Goal: Task Accomplishment & Management: Manage account settings

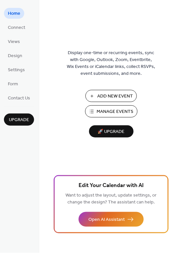
click at [114, 109] on span "Manage Events" at bounding box center [115, 112] width 37 height 7
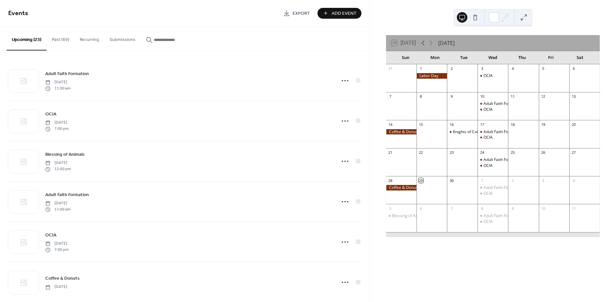
click at [423, 45] on icon at bounding box center [423, 43] width 8 height 8
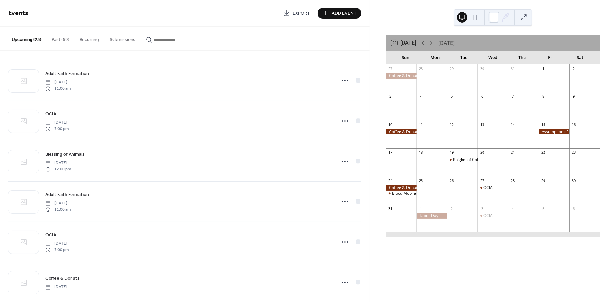
click at [423, 45] on icon at bounding box center [423, 43] width 8 height 8
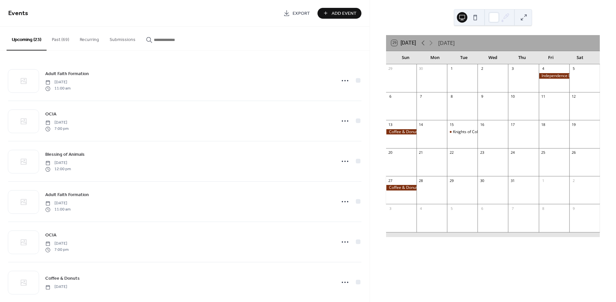
click at [423, 45] on icon at bounding box center [423, 43] width 8 height 8
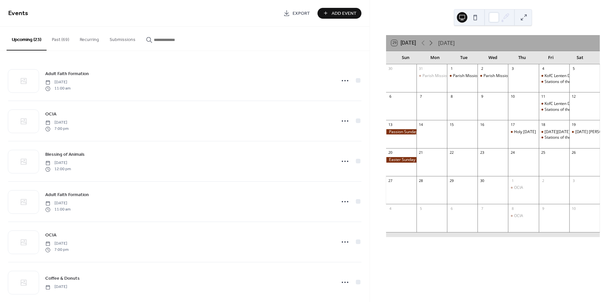
click at [433, 44] on icon at bounding box center [431, 43] width 8 height 8
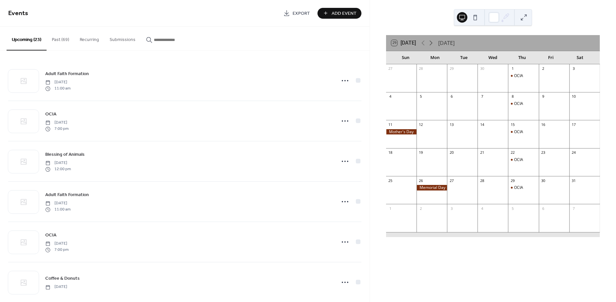
click at [433, 44] on icon at bounding box center [431, 43] width 8 height 8
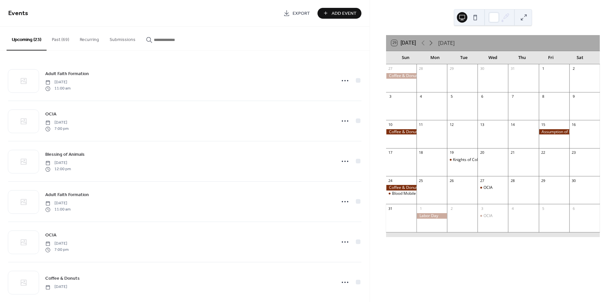
click at [433, 44] on icon at bounding box center [431, 43] width 8 height 8
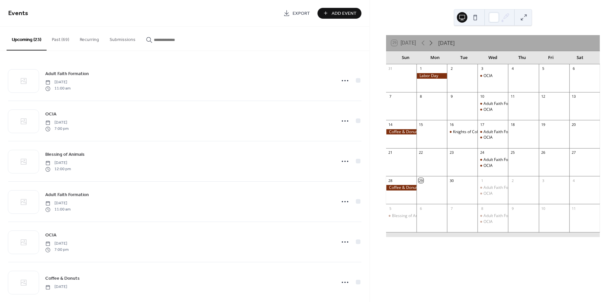
click at [433, 44] on icon at bounding box center [431, 43] width 8 height 8
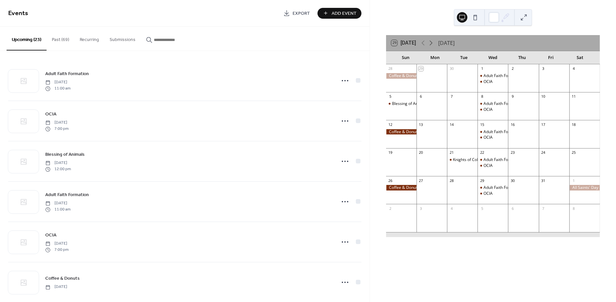
click at [433, 44] on icon at bounding box center [431, 43] width 8 height 8
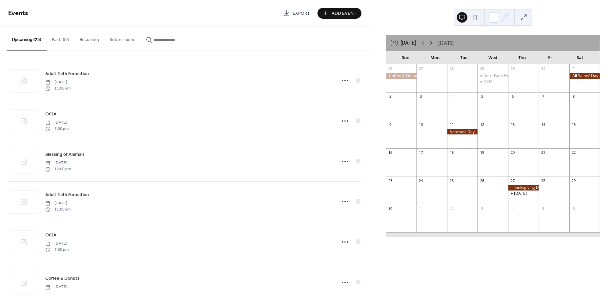
click at [433, 44] on icon at bounding box center [431, 43] width 8 height 8
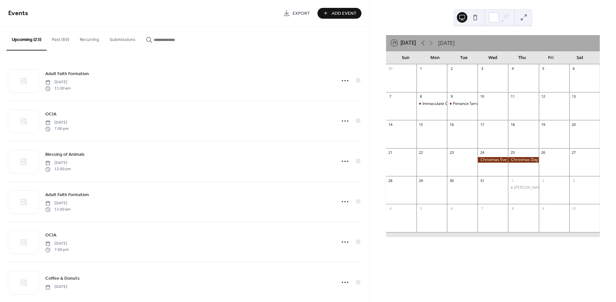
click at [423, 42] on icon at bounding box center [423, 43] width 8 height 8
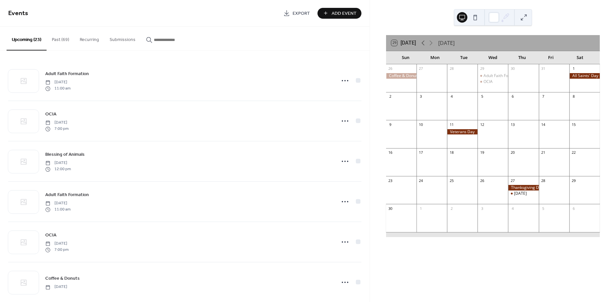
click at [423, 42] on icon at bounding box center [423, 43] width 8 height 8
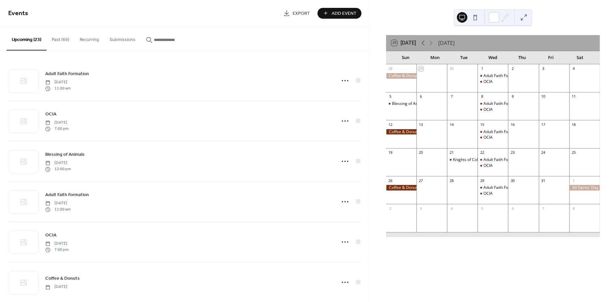
click at [423, 42] on icon at bounding box center [423, 43] width 8 height 8
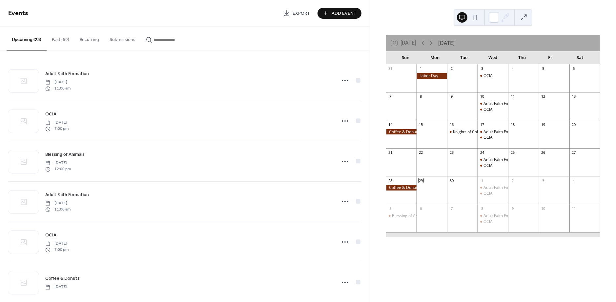
click at [60, 42] on button "Past (69)" at bounding box center [61, 38] width 28 height 23
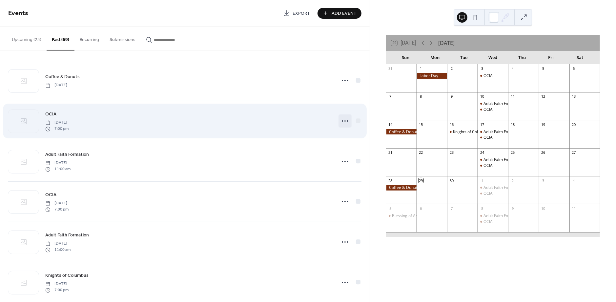
click at [344, 122] on icon at bounding box center [345, 121] width 10 height 10
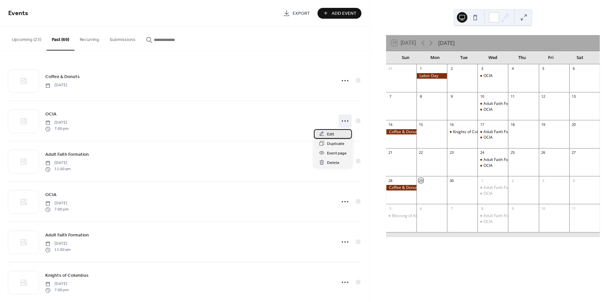
click at [328, 134] on span "Edit" at bounding box center [330, 134] width 7 height 7
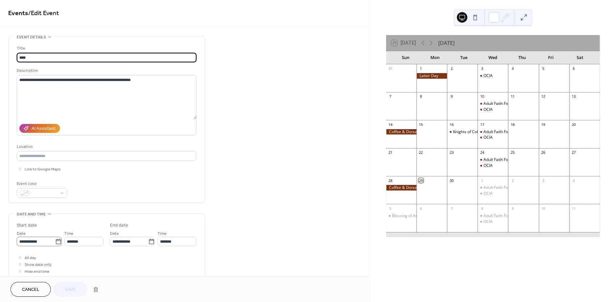
click at [55, 243] on icon at bounding box center [58, 241] width 7 height 7
click at [54, 243] on input "**********" at bounding box center [36, 242] width 38 height 10
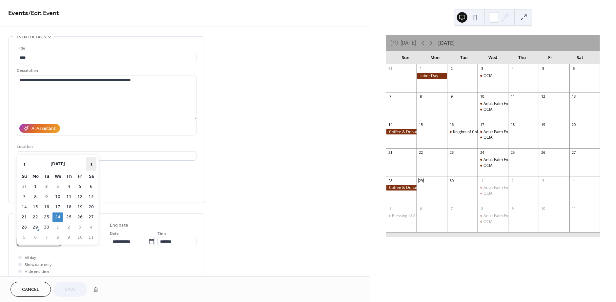
click at [91, 165] on span "›" at bounding box center [91, 163] width 10 height 13
click at [56, 217] on td "19" at bounding box center [57, 217] width 10 height 10
type input "**********"
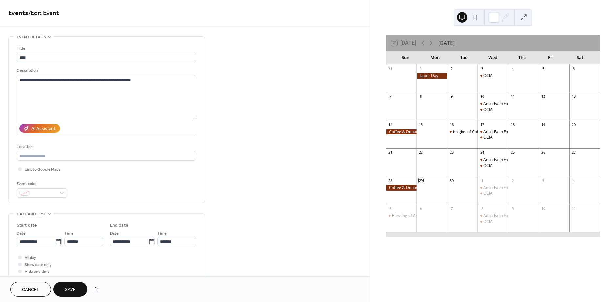
click at [73, 288] on span "Save" at bounding box center [70, 290] width 11 height 7
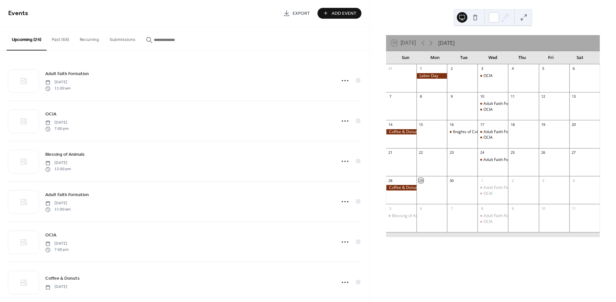
click at [66, 39] on button "Past (68)" at bounding box center [61, 38] width 28 height 23
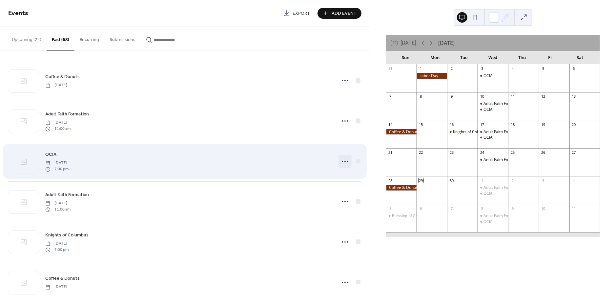
click at [348, 163] on icon at bounding box center [345, 161] width 10 height 10
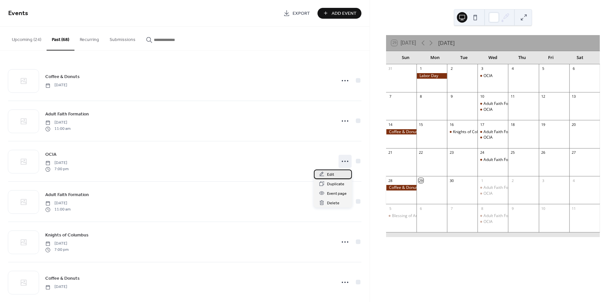
click at [333, 172] on span "Edit" at bounding box center [330, 174] width 7 height 7
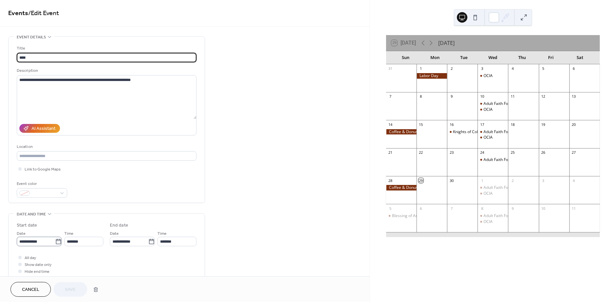
click at [56, 242] on icon at bounding box center [58, 241] width 7 height 7
click at [55, 242] on input "**********" at bounding box center [36, 242] width 38 height 10
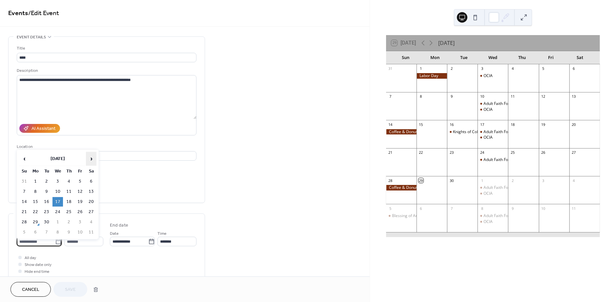
click at [95, 159] on span "›" at bounding box center [91, 158] width 10 height 13
click at [58, 204] on td "12" at bounding box center [57, 202] width 10 height 10
type input "**********"
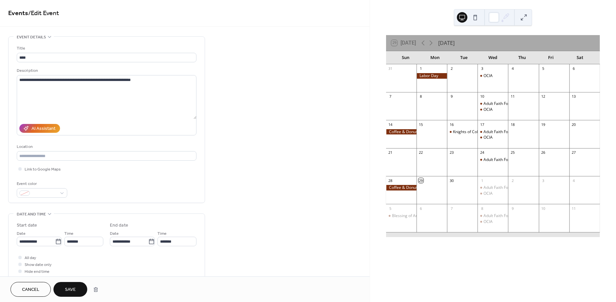
click at [71, 289] on span "Save" at bounding box center [70, 290] width 11 height 7
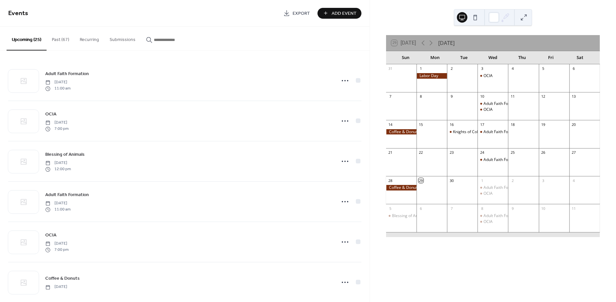
click at [59, 43] on button "Past (67)" at bounding box center [61, 38] width 28 height 23
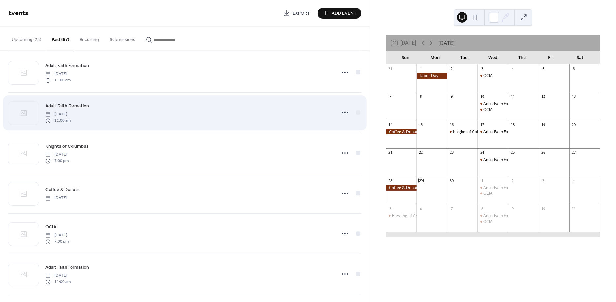
scroll to position [59, 0]
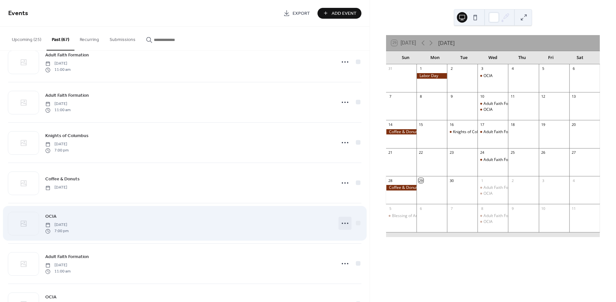
click at [346, 223] on icon at bounding box center [345, 223] width 10 height 10
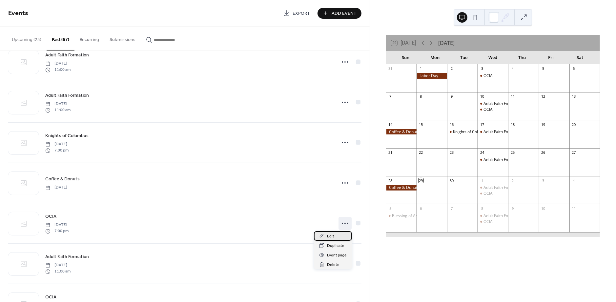
click at [332, 237] on span "Edit" at bounding box center [330, 236] width 7 height 7
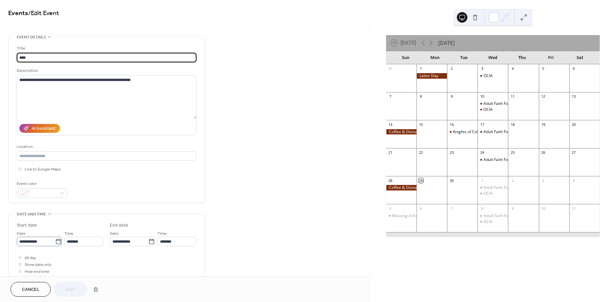
click at [57, 245] on icon at bounding box center [58, 241] width 7 height 7
click at [55, 246] on input "**********" at bounding box center [36, 242] width 38 height 10
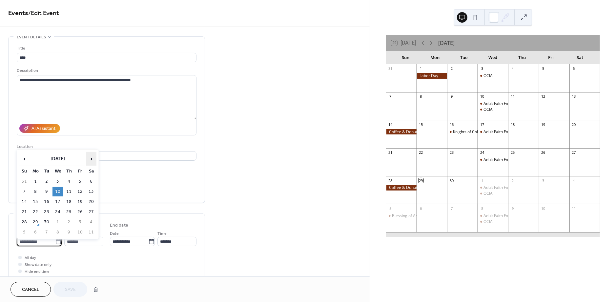
click at [91, 160] on span "›" at bounding box center [91, 158] width 10 height 13
click at [58, 189] on td "5" at bounding box center [57, 192] width 10 height 10
type input "**********"
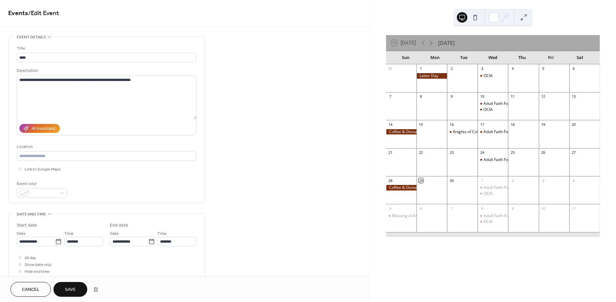
click at [73, 289] on span "Save" at bounding box center [70, 290] width 11 height 7
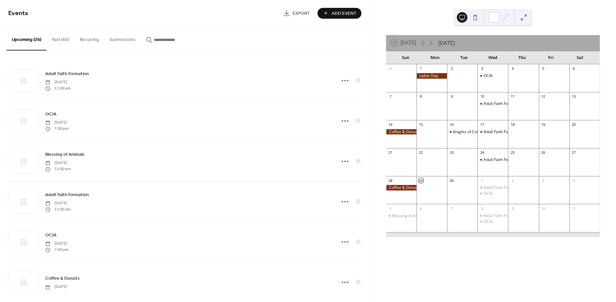
click at [62, 35] on button "Past (66)" at bounding box center [61, 38] width 28 height 23
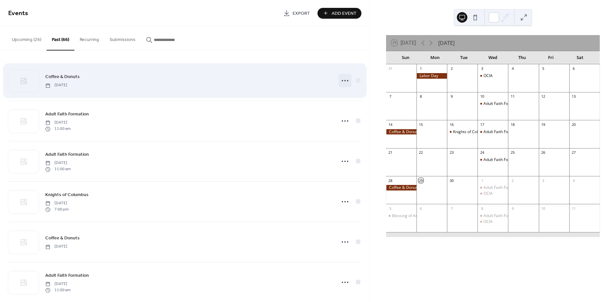
click at [348, 83] on icon at bounding box center [345, 80] width 10 height 10
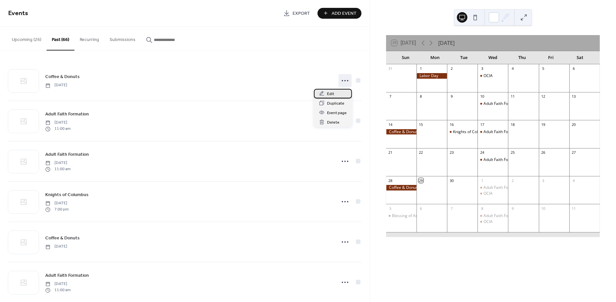
click at [333, 91] on span "Edit" at bounding box center [330, 93] width 7 height 7
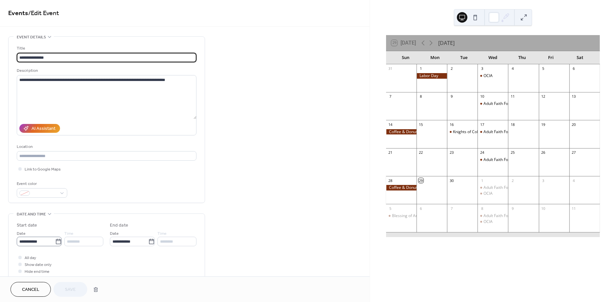
click at [56, 244] on icon at bounding box center [58, 241] width 7 height 7
click at [55, 244] on input "**********" at bounding box center [36, 242] width 38 height 10
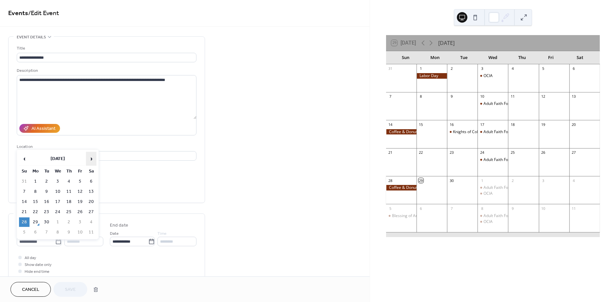
click at [91, 159] on span "›" at bounding box center [91, 158] width 10 height 13
click at [23, 222] on td "23" at bounding box center [24, 222] width 10 height 10
type input "**********"
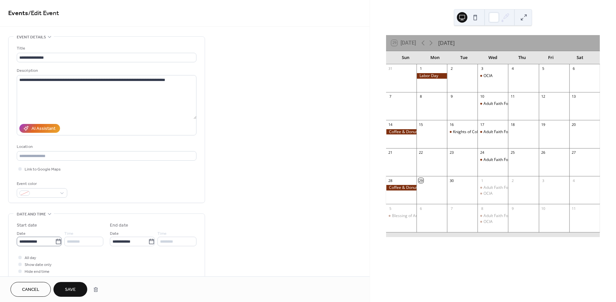
click at [55, 245] on icon at bounding box center [58, 241] width 7 height 7
click at [55, 245] on input "**********" at bounding box center [36, 242] width 38 height 10
click at [27, 222] on td "23" at bounding box center [24, 222] width 10 height 10
type input "**********"
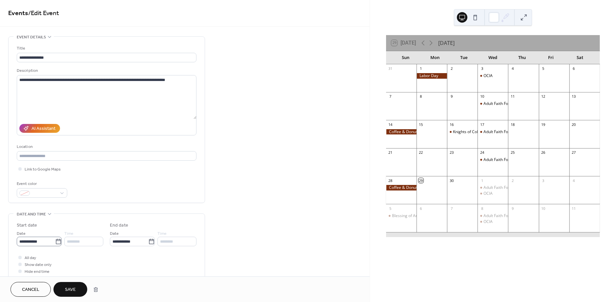
click at [55, 244] on icon at bounding box center [58, 241] width 7 height 7
click at [55, 244] on input "**********" at bounding box center [36, 242] width 38 height 10
click at [23, 221] on td "23" at bounding box center [24, 222] width 10 height 10
click at [68, 287] on span "Save" at bounding box center [70, 290] width 11 height 7
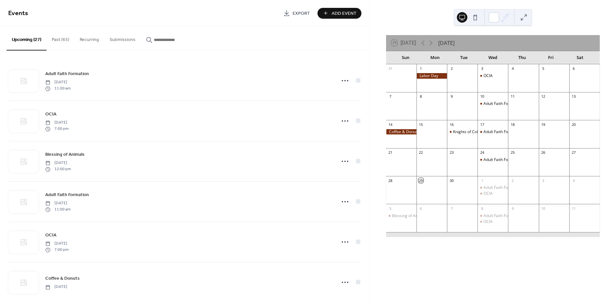
click at [62, 42] on button "Past (65)" at bounding box center [61, 38] width 28 height 23
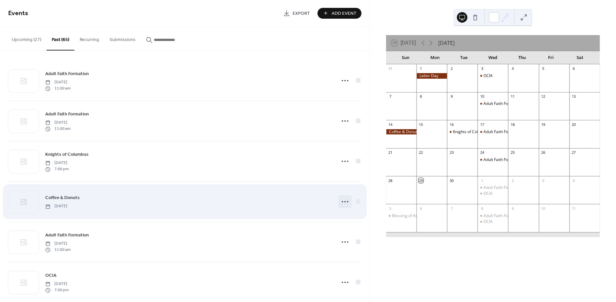
click at [344, 201] on icon at bounding box center [345, 201] width 10 height 10
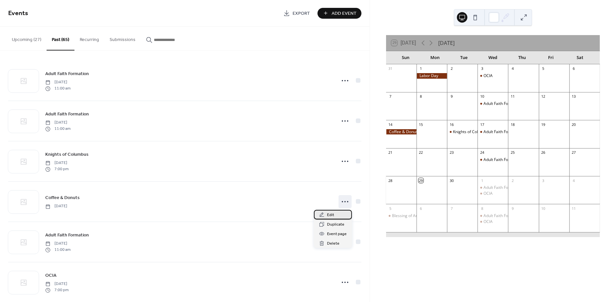
click at [336, 213] on div "Edit" at bounding box center [333, 215] width 38 height 10
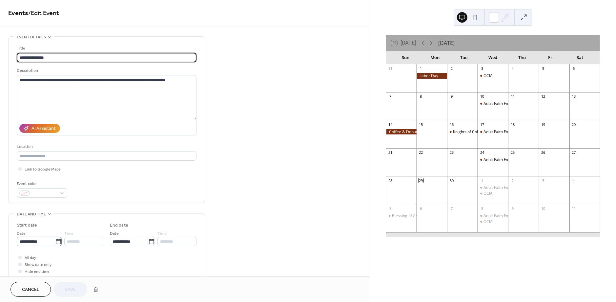
click at [55, 244] on icon at bounding box center [58, 241] width 7 height 7
click at [53, 244] on input "**********" at bounding box center [36, 242] width 38 height 10
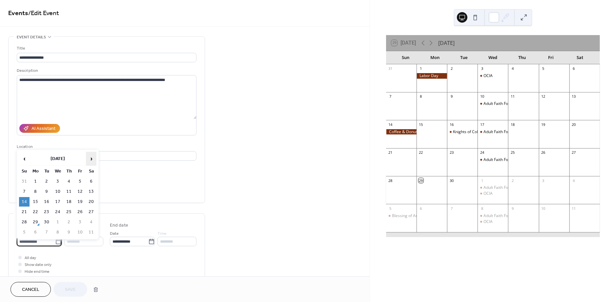
click at [91, 159] on span "›" at bounding box center [91, 158] width 10 height 13
click at [23, 200] on td "9" at bounding box center [24, 202] width 10 height 10
type input "**********"
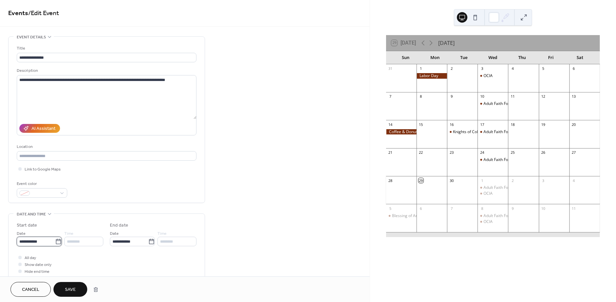
click at [25, 245] on input "**********" at bounding box center [36, 242] width 38 height 10
click at [56, 245] on icon at bounding box center [58, 241] width 7 height 7
click at [55, 246] on input "**********" at bounding box center [36, 242] width 38 height 10
click at [24, 202] on td "9" at bounding box center [24, 202] width 10 height 10
type input "**********"
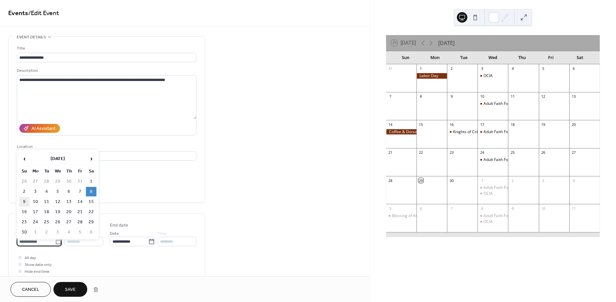
type input "**********"
click at [67, 289] on span "Save" at bounding box center [70, 290] width 11 height 7
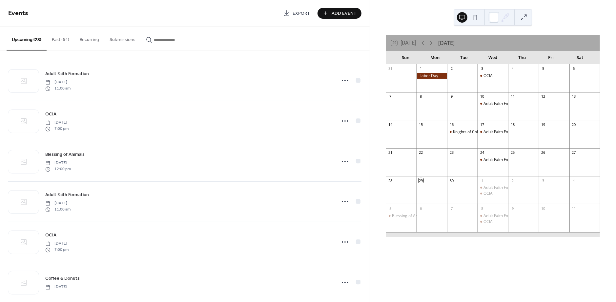
click at [59, 42] on button "Past (64)" at bounding box center [61, 38] width 28 height 23
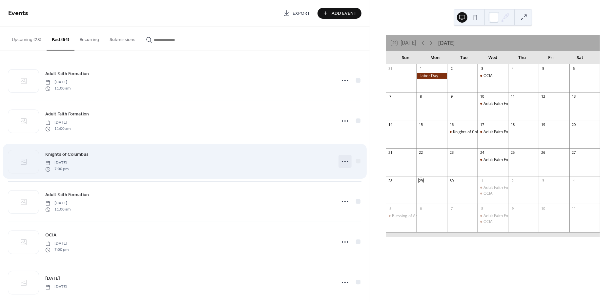
click at [346, 160] on icon at bounding box center [345, 161] width 10 height 10
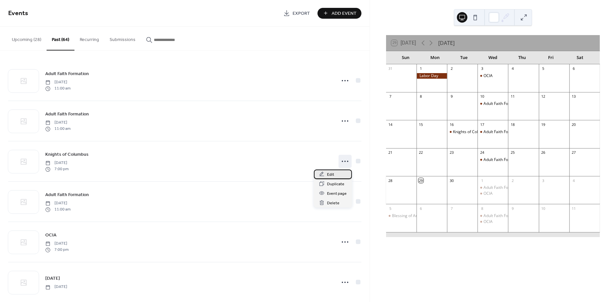
click at [334, 175] on div "Edit" at bounding box center [333, 175] width 38 height 10
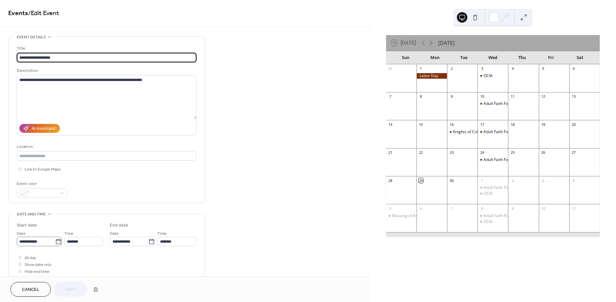
click at [56, 243] on icon at bounding box center [58, 241] width 5 height 5
click at [54, 243] on input "**********" at bounding box center [36, 242] width 38 height 10
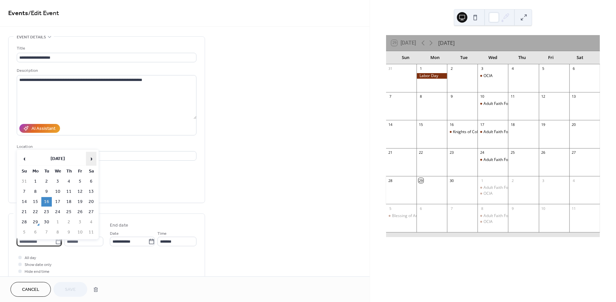
click at [92, 161] on span "›" at bounding box center [91, 158] width 10 height 13
click at [48, 213] on td "18" at bounding box center [46, 212] width 10 height 10
type input "**********"
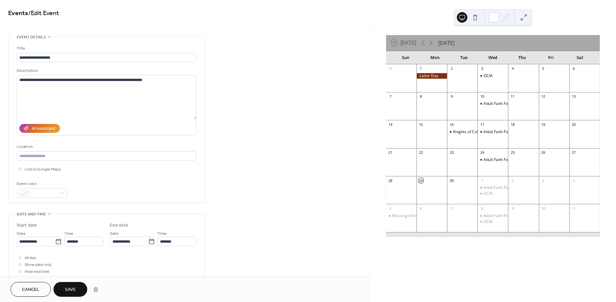
click at [66, 287] on span "Save" at bounding box center [70, 290] width 11 height 7
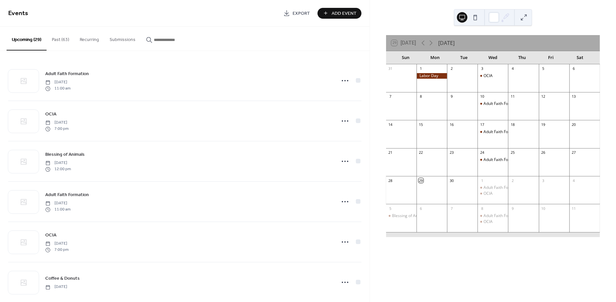
click at [65, 40] on button "Past (63)" at bounding box center [61, 38] width 28 height 23
click at [431, 43] on icon at bounding box center [431, 43] width 8 height 8
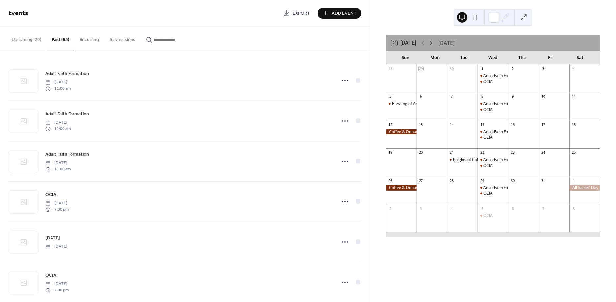
click at [431, 43] on icon at bounding box center [431, 43] width 8 height 8
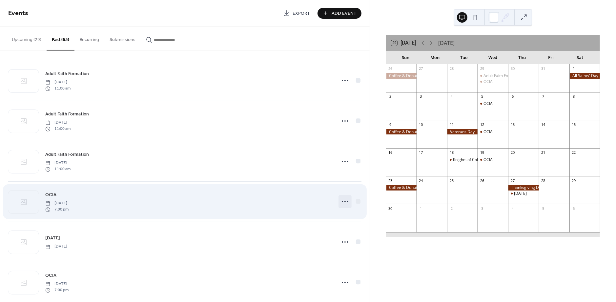
click at [343, 205] on icon at bounding box center [345, 201] width 10 height 10
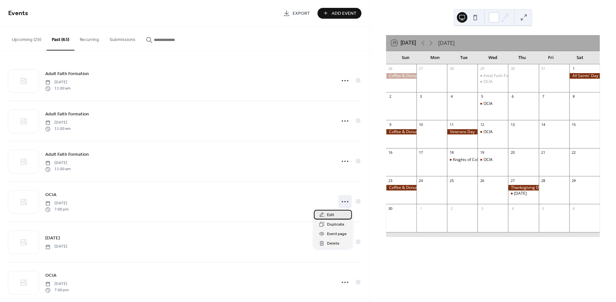
click at [333, 216] on span "Edit" at bounding box center [330, 215] width 7 height 7
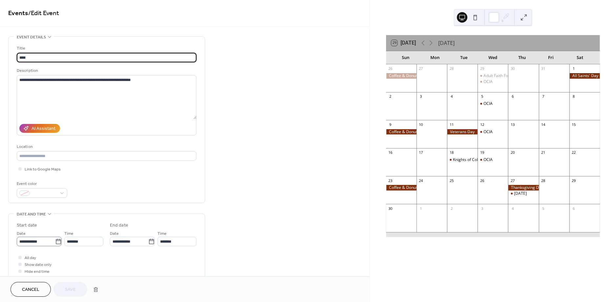
click at [57, 245] on icon at bounding box center [58, 241] width 7 height 7
click at [55, 246] on input "**********" at bounding box center [36, 242] width 38 height 10
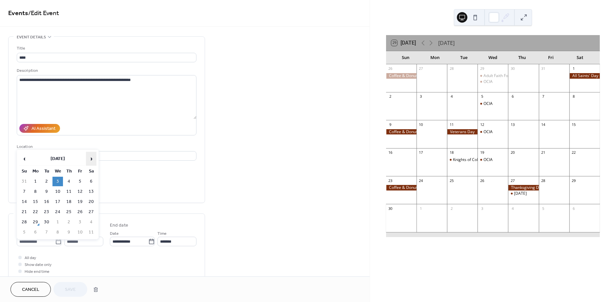
click at [93, 161] on span "›" at bounding box center [91, 158] width 10 height 13
click at [57, 180] on td "3" at bounding box center [57, 182] width 10 height 10
type input "**********"
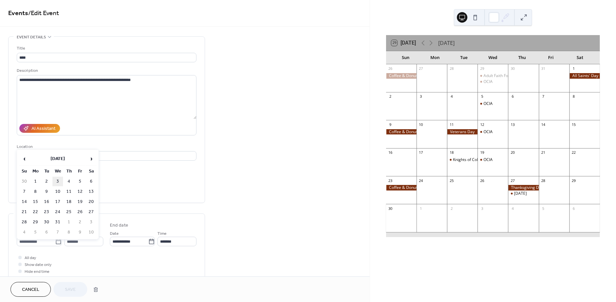
type input "**********"
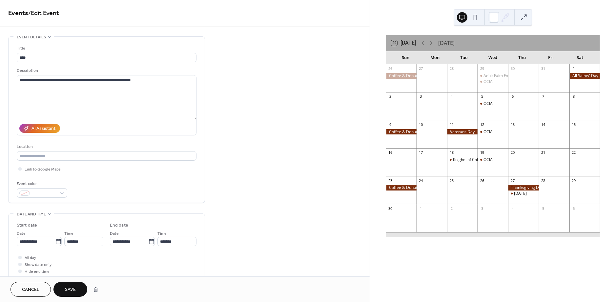
click at [68, 285] on button "Save" at bounding box center [70, 289] width 34 height 15
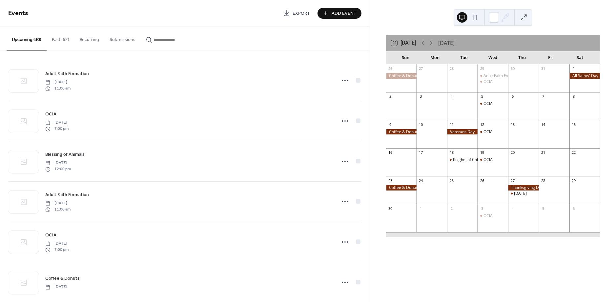
click at [57, 42] on button "Past (62)" at bounding box center [61, 38] width 28 height 23
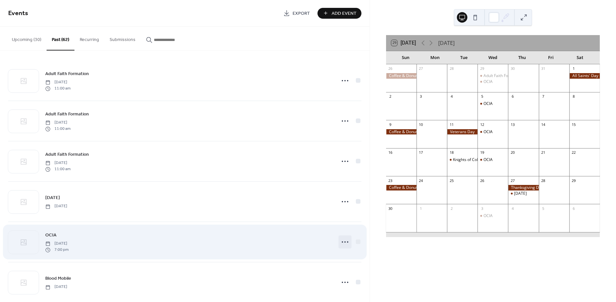
click at [341, 243] on icon at bounding box center [345, 242] width 10 height 10
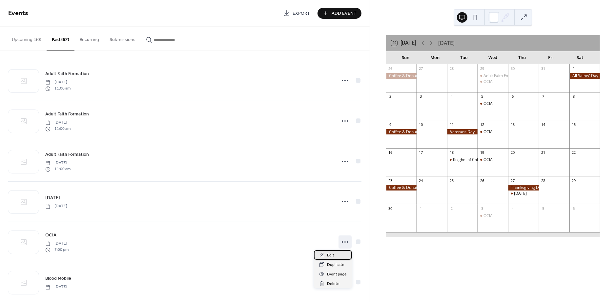
click at [336, 258] on div "Edit" at bounding box center [333, 255] width 38 height 10
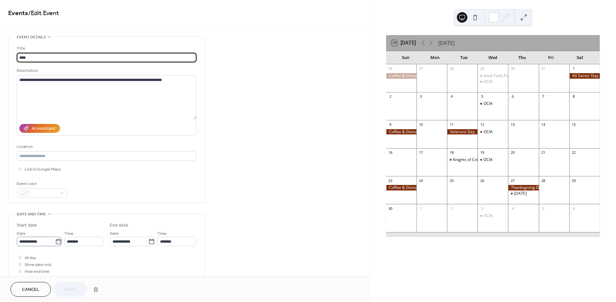
click at [55, 245] on icon at bounding box center [58, 241] width 7 height 7
click at [55, 246] on input "**********" at bounding box center [36, 242] width 38 height 10
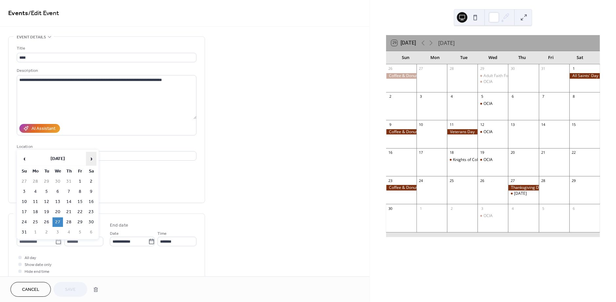
click at [91, 159] on span "›" at bounding box center [91, 158] width 10 height 13
click at [59, 190] on td "10" at bounding box center [57, 192] width 10 height 10
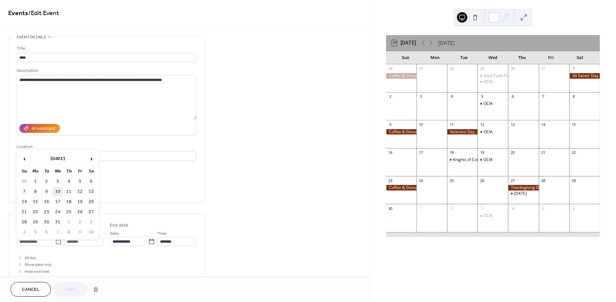
type input "**********"
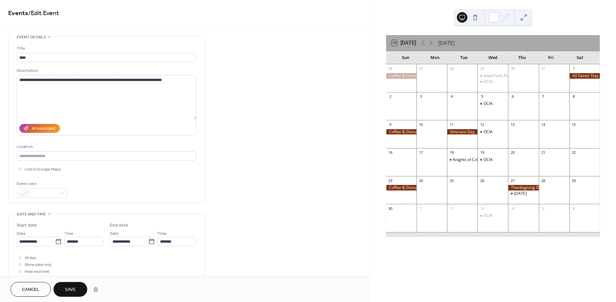
click at [71, 288] on span "Save" at bounding box center [70, 290] width 11 height 7
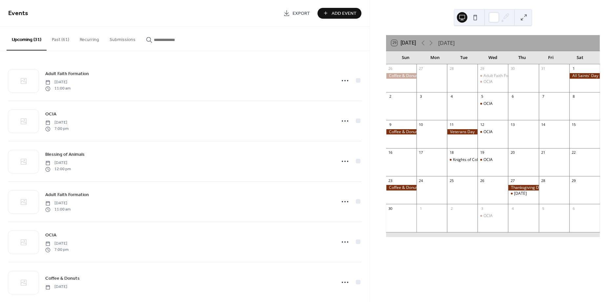
click at [60, 42] on button "Past (61)" at bounding box center [61, 38] width 28 height 23
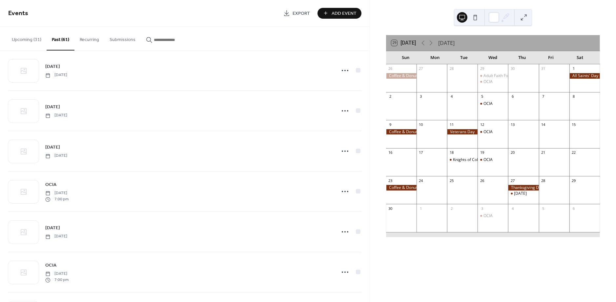
scroll to position [534, 0]
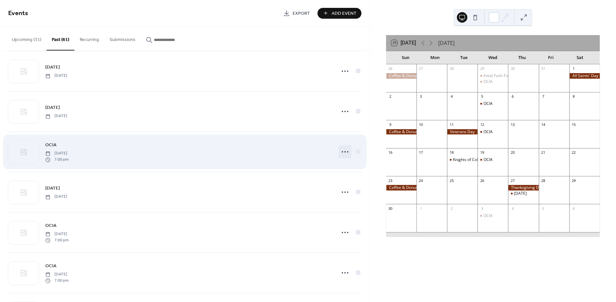
click at [343, 155] on icon at bounding box center [345, 152] width 10 height 10
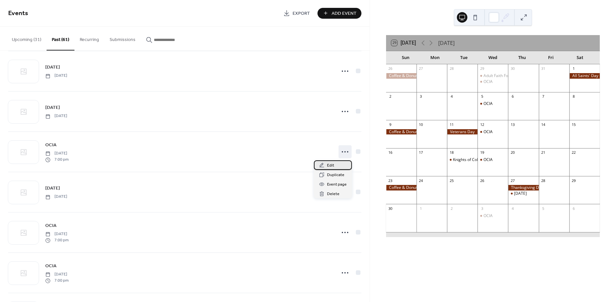
click at [330, 164] on span "Edit" at bounding box center [330, 165] width 7 height 7
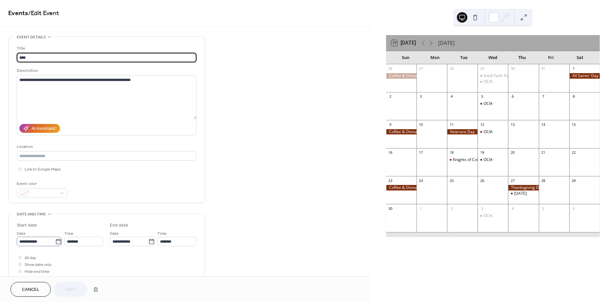
click at [59, 244] on icon at bounding box center [58, 241] width 5 height 5
click at [55, 245] on input "**********" at bounding box center [36, 242] width 38 height 10
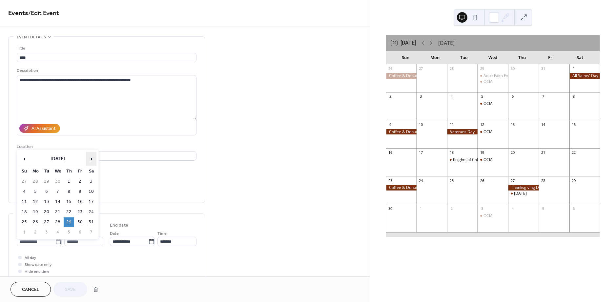
click at [92, 155] on span "›" at bounding box center [91, 158] width 10 height 13
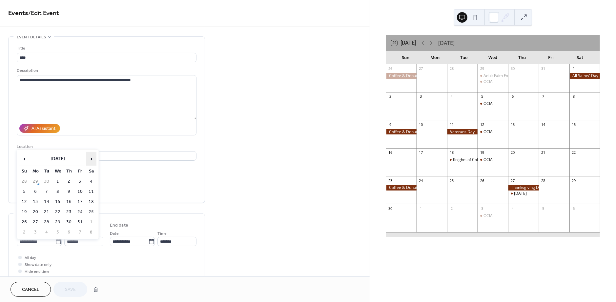
click at [92, 155] on span "›" at bounding box center [91, 158] width 10 height 13
click at [58, 202] on td "17" at bounding box center [57, 202] width 10 height 10
type input "**********"
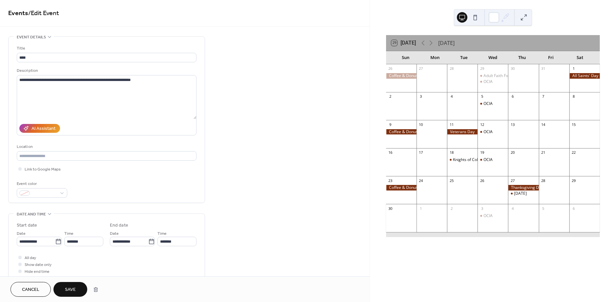
click at [71, 288] on span "Save" at bounding box center [70, 290] width 11 height 7
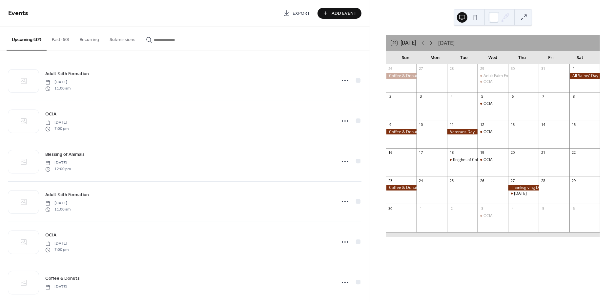
click at [429, 41] on icon at bounding box center [431, 43] width 8 height 8
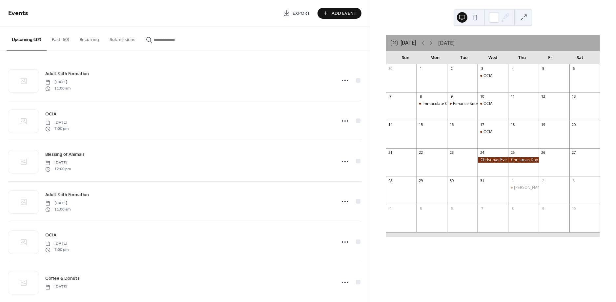
click at [67, 40] on button "Past (60)" at bounding box center [61, 38] width 28 height 23
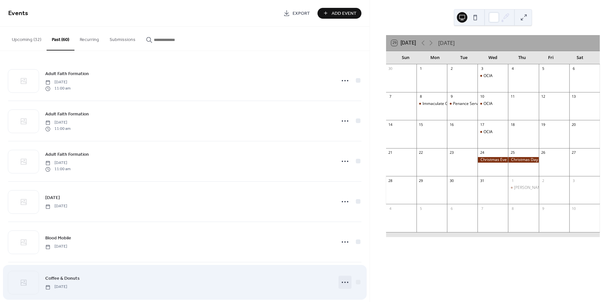
click at [346, 282] on icon at bounding box center [345, 282] width 10 height 10
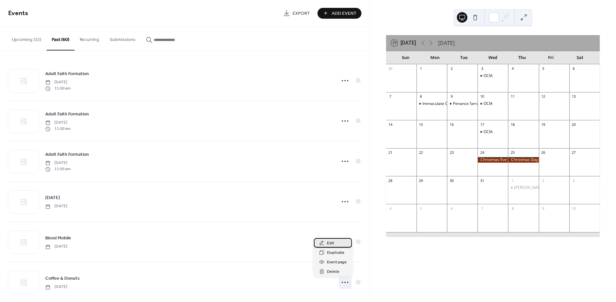
click at [334, 244] on div "Edit" at bounding box center [333, 243] width 38 height 10
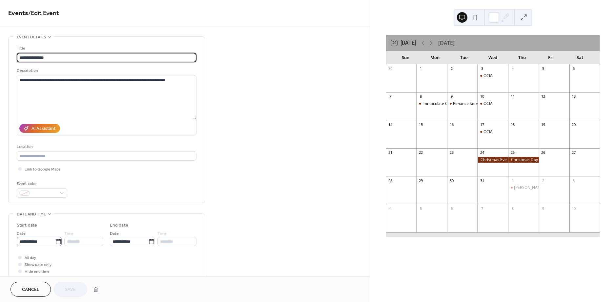
click at [57, 243] on icon at bounding box center [58, 241] width 5 height 5
click at [55, 243] on input "**********" at bounding box center [36, 242] width 38 height 10
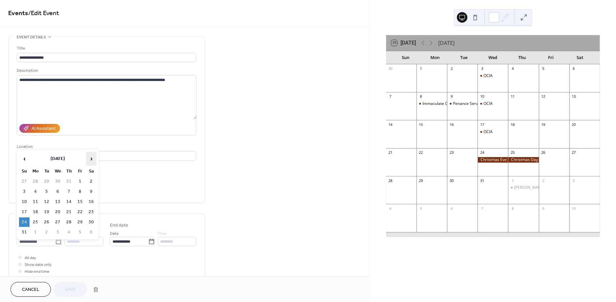
click at [91, 161] on span "›" at bounding box center [91, 158] width 10 height 13
click at [24, 202] on td "14" at bounding box center [24, 202] width 10 height 10
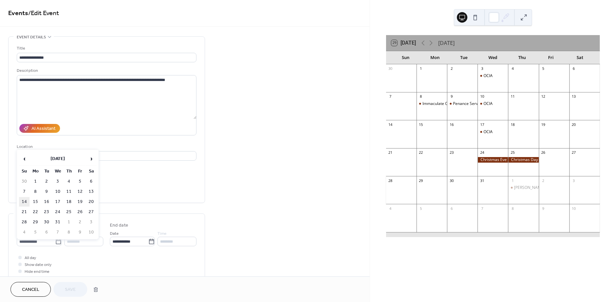
type input "**********"
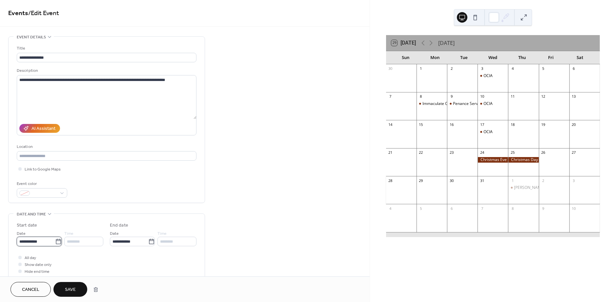
click at [36, 242] on input "**********" at bounding box center [36, 242] width 38 height 10
click at [28, 201] on td "14" at bounding box center [24, 202] width 10 height 10
type input "**********"
click at [67, 287] on span "Save" at bounding box center [70, 290] width 11 height 7
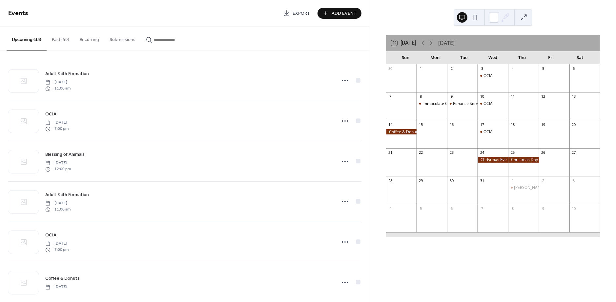
click at [60, 40] on button "Past (59)" at bounding box center [61, 38] width 28 height 23
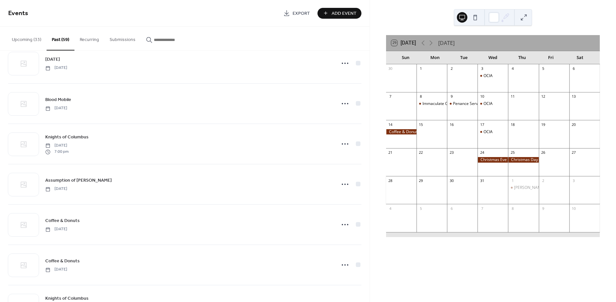
scroll to position [178, 0]
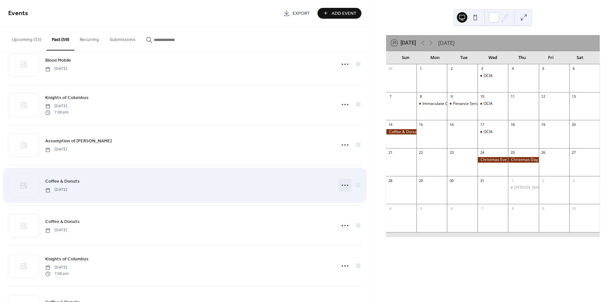
click at [342, 185] on icon at bounding box center [345, 185] width 10 height 10
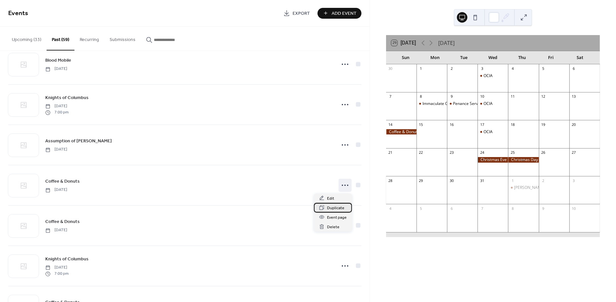
click at [328, 204] on div "Duplicate" at bounding box center [333, 208] width 38 height 10
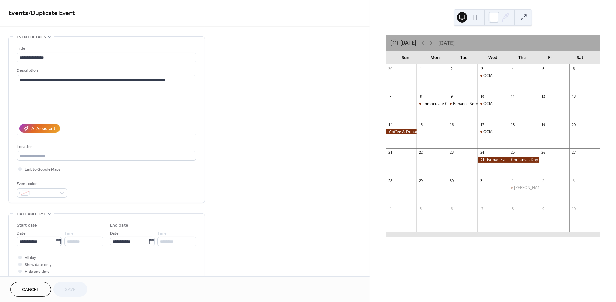
click at [37, 289] on span "Cancel" at bounding box center [30, 290] width 17 height 7
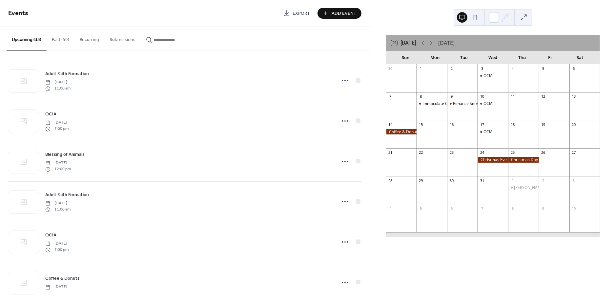
click at [61, 39] on button "Past (59)" at bounding box center [61, 38] width 28 height 23
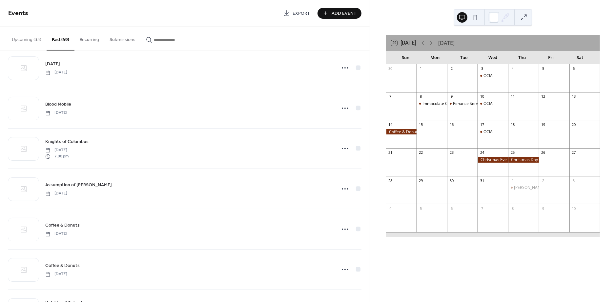
scroll to position [178, 0]
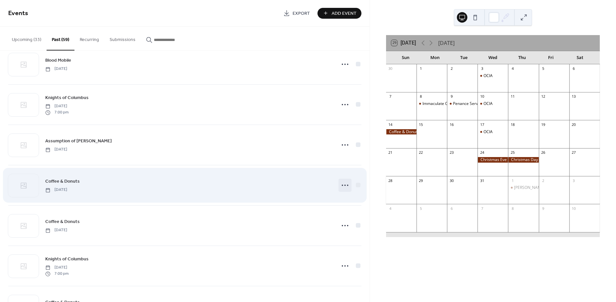
click at [346, 184] on icon at bounding box center [345, 185] width 10 height 10
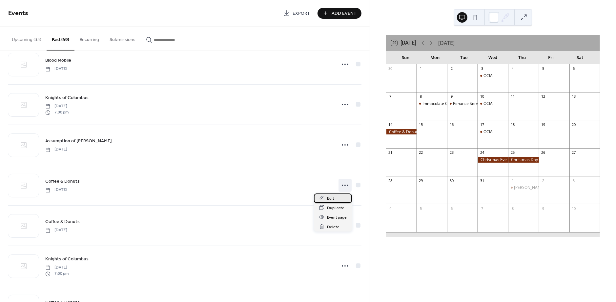
click at [328, 199] on span "Edit" at bounding box center [330, 198] width 7 height 7
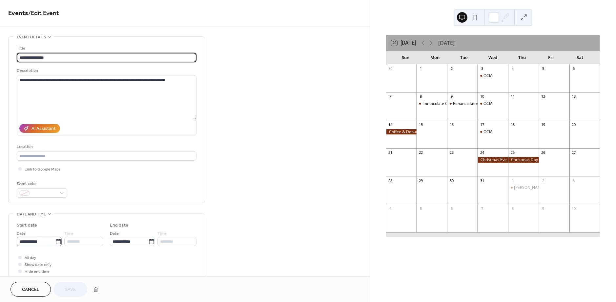
click at [57, 245] on icon at bounding box center [58, 241] width 7 height 7
click at [55, 245] on input "**********" at bounding box center [36, 242] width 38 height 10
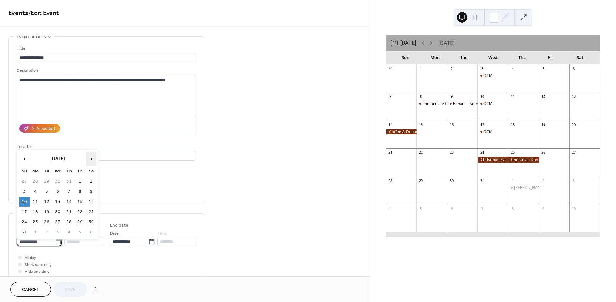
click at [89, 155] on span "›" at bounding box center [91, 158] width 10 height 13
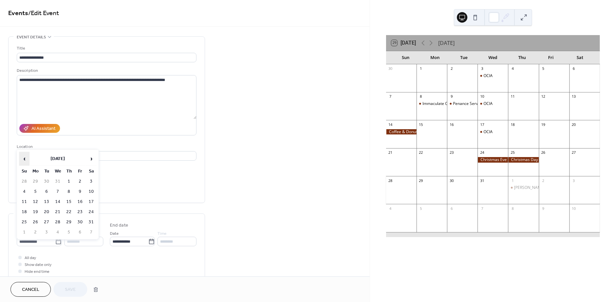
click at [26, 158] on span "‹" at bounding box center [24, 158] width 10 height 13
click at [24, 220] on td "28" at bounding box center [24, 222] width 10 height 10
type input "**********"
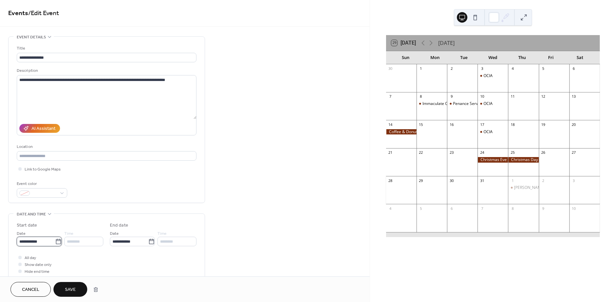
click at [31, 242] on input "**********" at bounding box center [36, 242] width 38 height 10
click at [27, 222] on td "28" at bounding box center [24, 222] width 10 height 10
type input "**********"
click at [66, 287] on span "Save" at bounding box center [70, 290] width 11 height 7
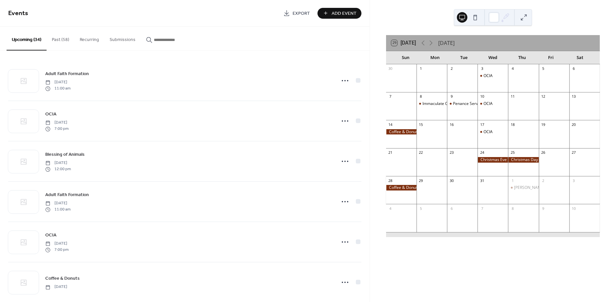
click at [60, 41] on button "Past (58)" at bounding box center [61, 38] width 28 height 23
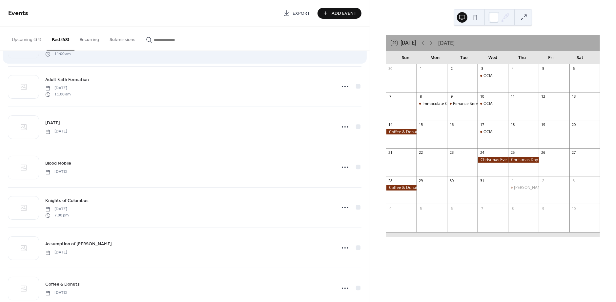
scroll to position [79, 0]
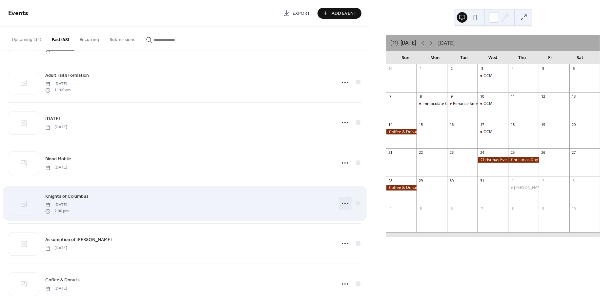
click at [344, 203] on icon at bounding box center [345, 203] width 10 height 10
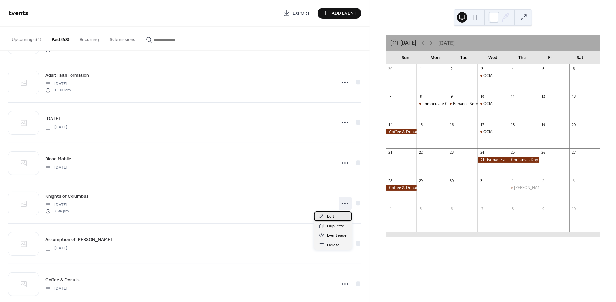
click at [329, 218] on span "Edit" at bounding box center [330, 216] width 7 height 7
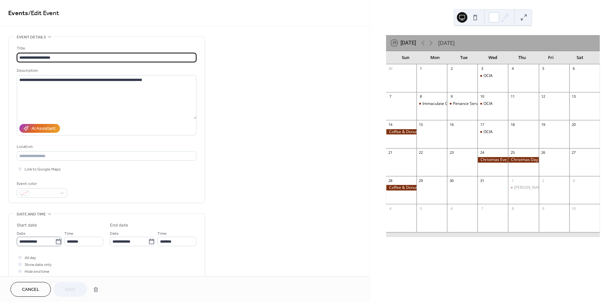
click at [57, 245] on icon at bounding box center [58, 241] width 7 height 7
click at [55, 245] on input "**********" at bounding box center [36, 242] width 38 height 10
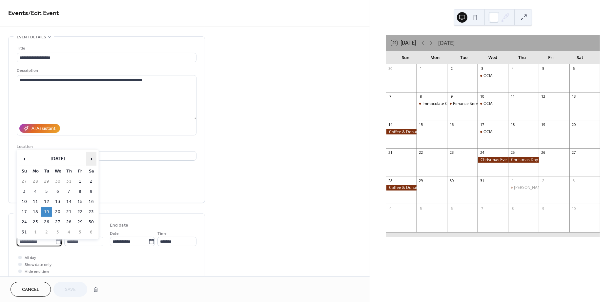
click at [90, 162] on span "›" at bounding box center [91, 158] width 10 height 13
click at [47, 202] on td "16" at bounding box center [46, 202] width 10 height 10
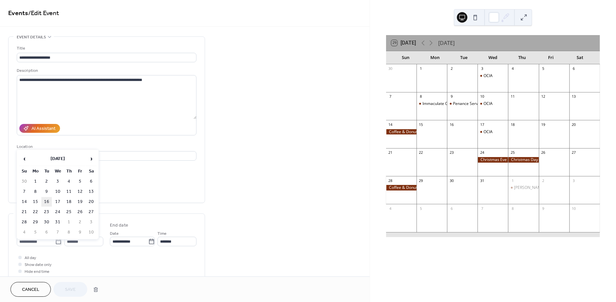
type input "**********"
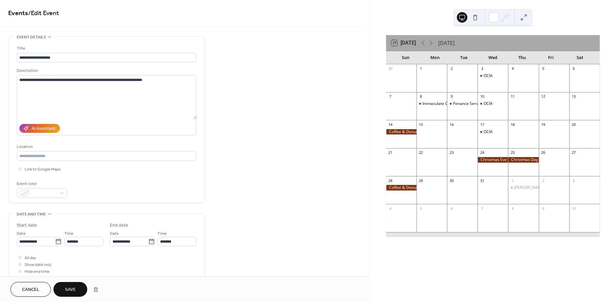
click at [68, 289] on span "Save" at bounding box center [70, 290] width 11 height 7
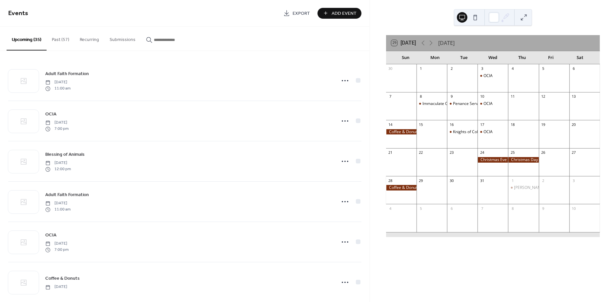
click at [56, 42] on button "Past (57)" at bounding box center [61, 38] width 28 height 23
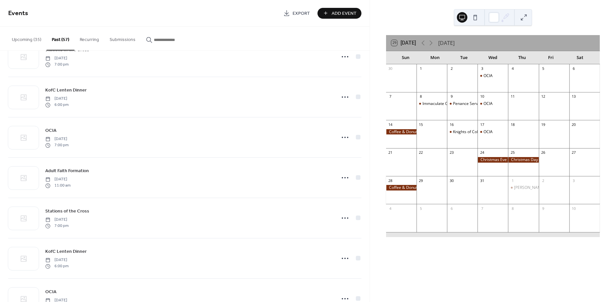
scroll to position [1521, 0]
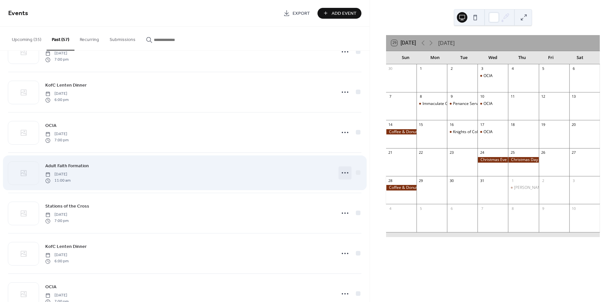
click at [343, 174] on icon at bounding box center [345, 173] width 10 height 10
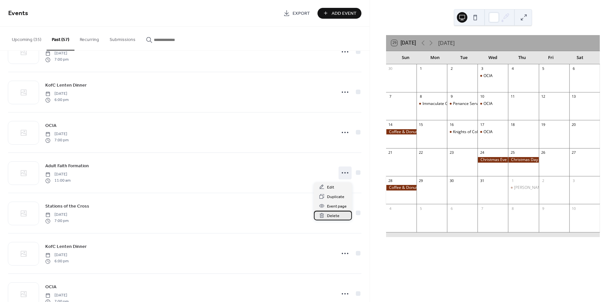
click at [324, 214] on icon at bounding box center [321, 215] width 5 height 5
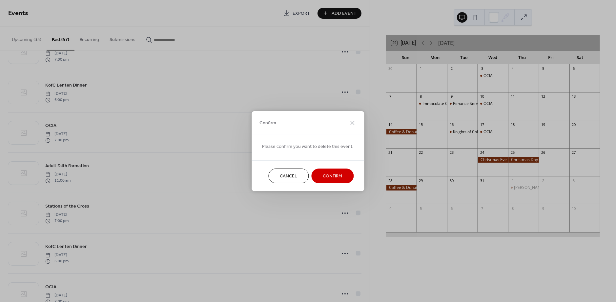
click at [337, 174] on span "Confirm" at bounding box center [332, 176] width 19 height 7
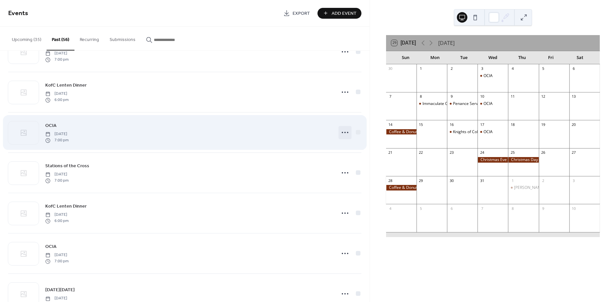
click at [345, 133] on circle at bounding box center [344, 132] width 1 height 1
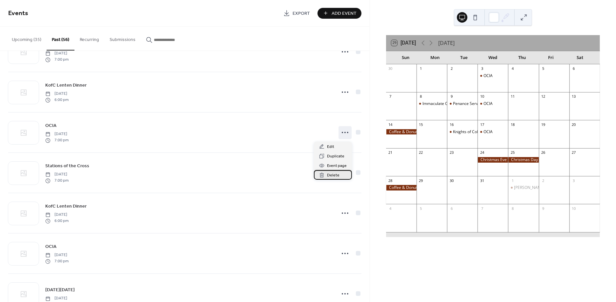
click at [332, 176] on span "Delete" at bounding box center [333, 175] width 12 height 7
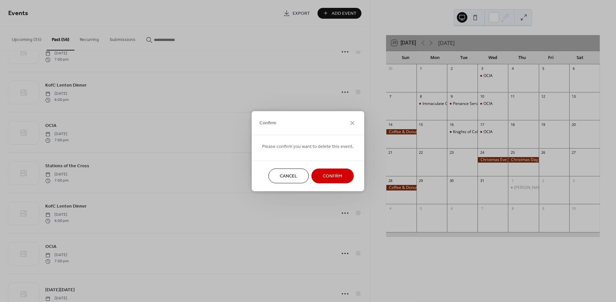
click at [332, 176] on span "Confirm" at bounding box center [332, 176] width 19 height 7
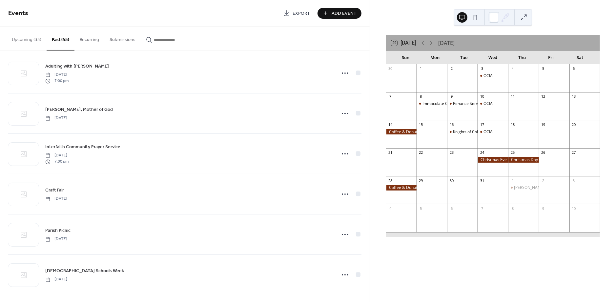
scroll to position [1907, 0]
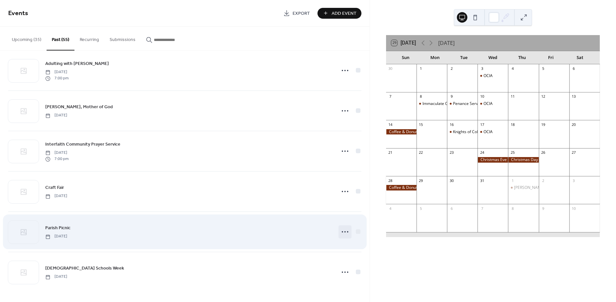
click at [343, 233] on icon at bounding box center [345, 232] width 10 height 10
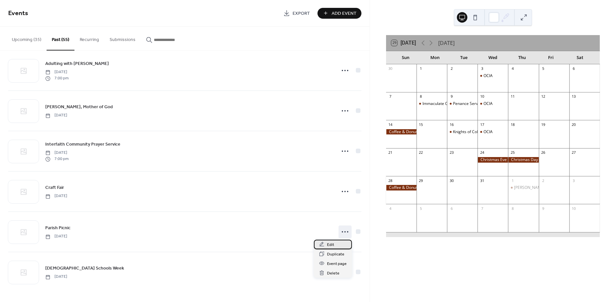
click at [326, 244] on div "Edit" at bounding box center [333, 245] width 38 height 10
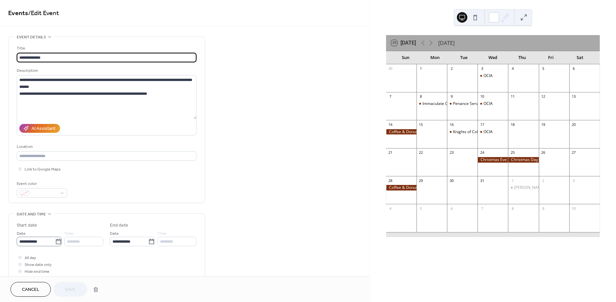
click at [56, 244] on icon at bounding box center [58, 241] width 7 height 7
click at [55, 244] on input "**********" at bounding box center [36, 242] width 38 height 10
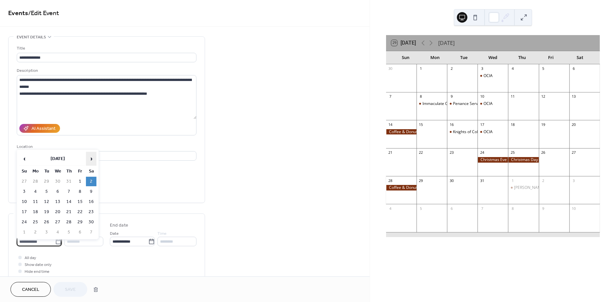
click at [94, 159] on span "›" at bounding box center [91, 158] width 10 height 13
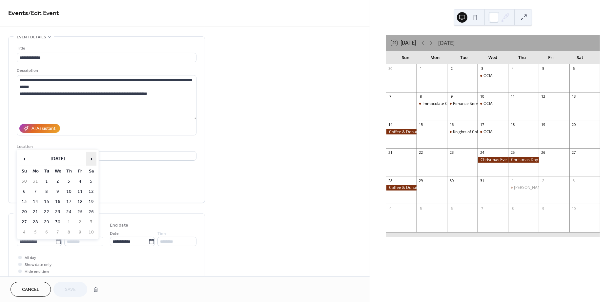
click at [94, 159] on span "›" at bounding box center [91, 158] width 10 height 13
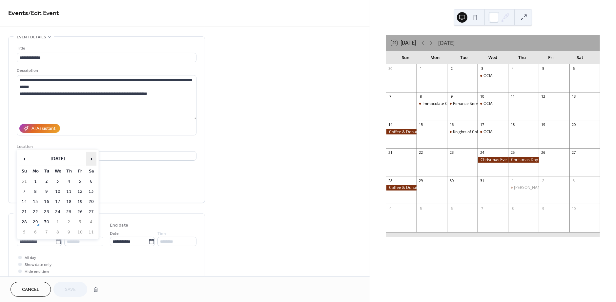
click at [94, 159] on span "›" at bounding box center [91, 158] width 10 height 13
click at [90, 181] on td "1" at bounding box center [91, 182] width 10 height 10
type input "**********"
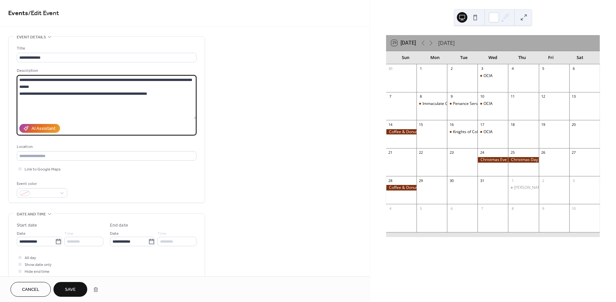
drag, startPoint x: 92, startPoint y: 81, endPoint x: 93, endPoint y: 85, distance: 4.0
click at [93, 85] on textarea "**********" at bounding box center [107, 97] width 180 height 44
type textarea "**********"
click at [69, 288] on span "Save" at bounding box center [70, 290] width 11 height 7
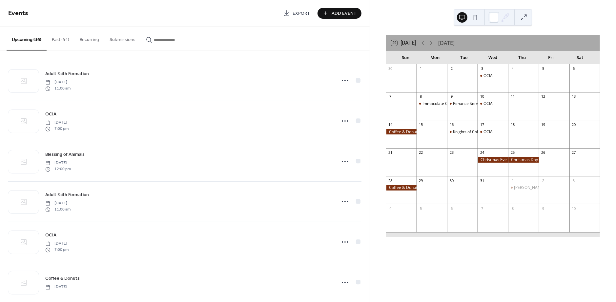
click at [59, 44] on button "Past (54)" at bounding box center [61, 38] width 28 height 23
click at [58, 36] on button "Past (54)" at bounding box center [61, 39] width 28 height 24
click at [425, 45] on icon at bounding box center [423, 43] width 8 height 8
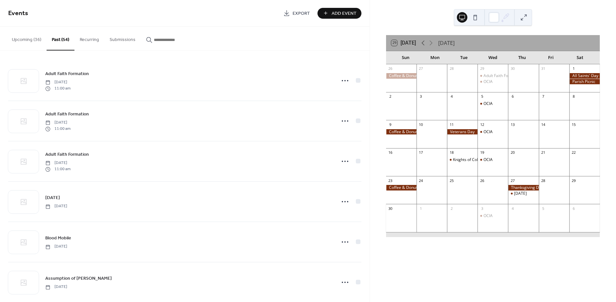
click at [425, 45] on icon at bounding box center [423, 43] width 8 height 8
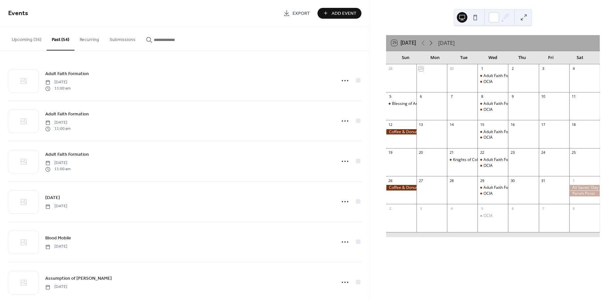
click at [430, 43] on icon at bounding box center [431, 43] width 8 height 8
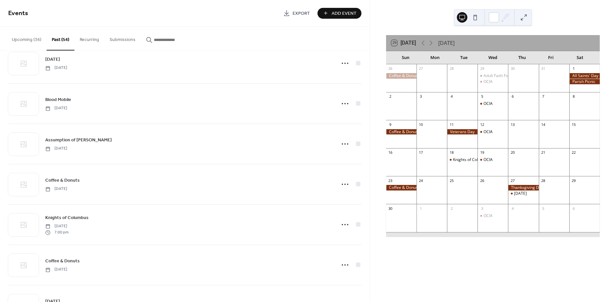
scroll to position [158, 0]
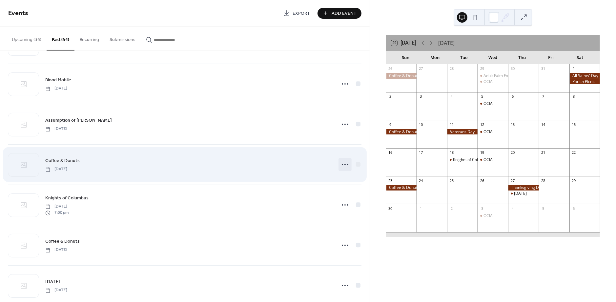
click at [345, 165] on circle at bounding box center [344, 164] width 1 height 1
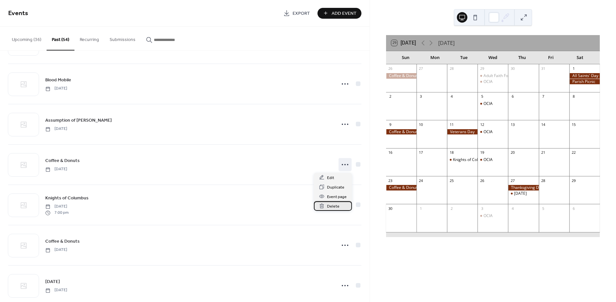
click at [329, 204] on span "Delete" at bounding box center [333, 206] width 12 height 7
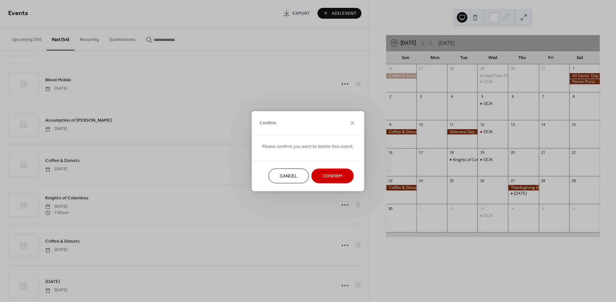
click at [328, 177] on span "Confirm" at bounding box center [332, 176] width 19 height 7
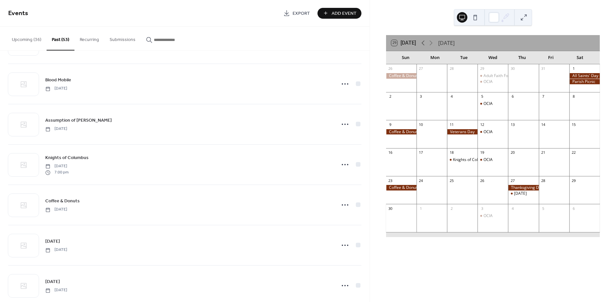
click at [423, 41] on icon at bounding box center [423, 43] width 8 height 8
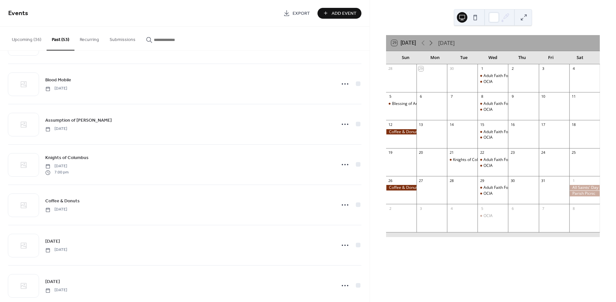
click at [434, 44] on icon at bounding box center [431, 43] width 8 height 8
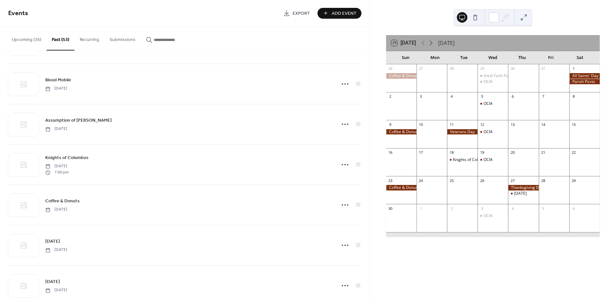
click at [434, 44] on icon at bounding box center [431, 43] width 8 height 8
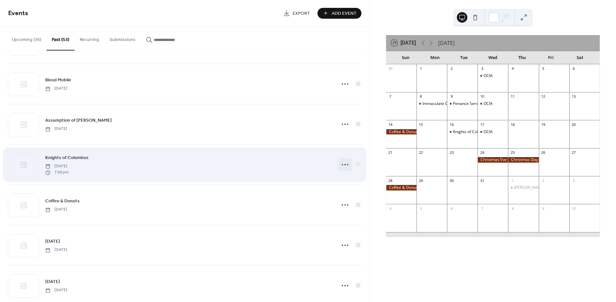
click at [344, 166] on icon at bounding box center [345, 164] width 10 height 10
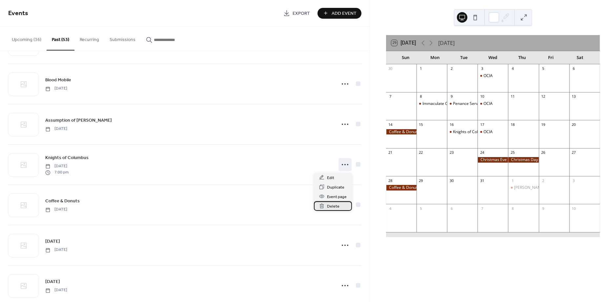
click at [333, 206] on span "Delete" at bounding box center [333, 206] width 12 height 7
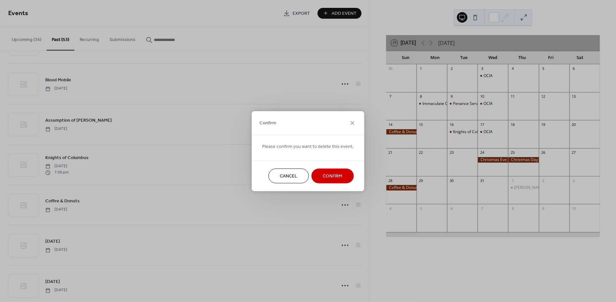
click at [317, 175] on button "Confirm" at bounding box center [332, 176] width 42 height 15
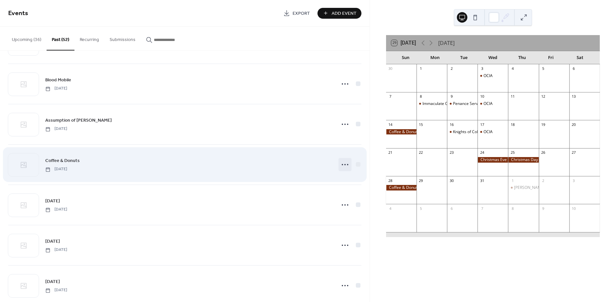
click at [344, 166] on icon at bounding box center [345, 164] width 10 height 10
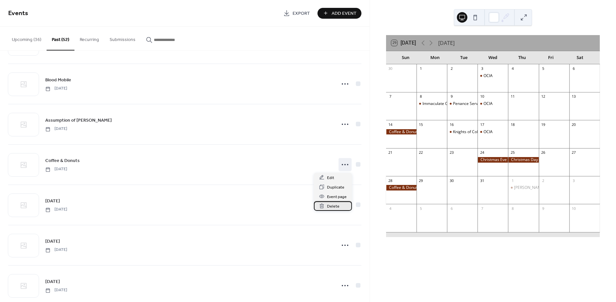
click at [338, 206] on span "Delete" at bounding box center [333, 206] width 12 height 7
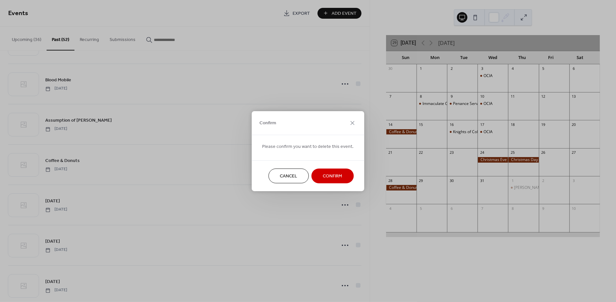
click at [337, 177] on span "Confirm" at bounding box center [332, 176] width 19 height 7
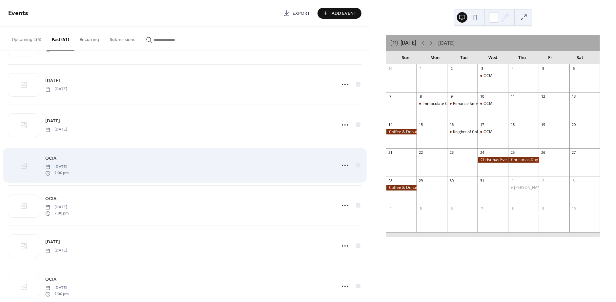
scroll to position [336, 0]
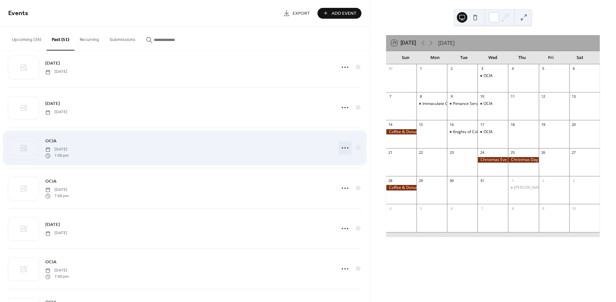
click at [343, 149] on circle at bounding box center [342, 147] width 1 height 1
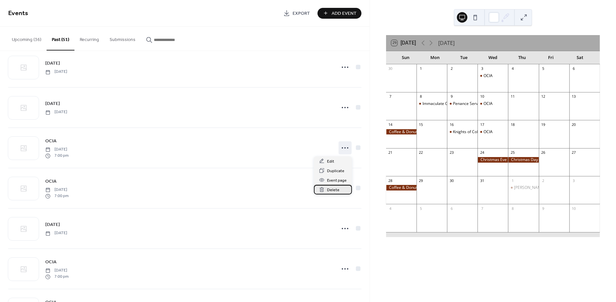
click at [330, 189] on span "Delete" at bounding box center [333, 190] width 12 height 7
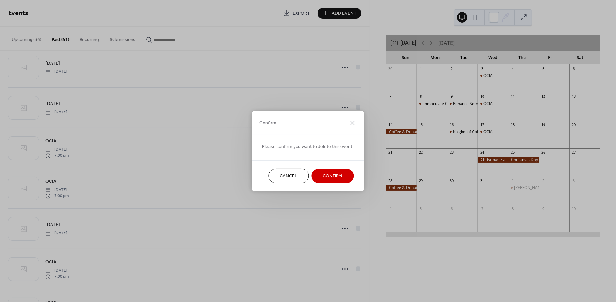
click at [332, 177] on span "Confirm" at bounding box center [332, 176] width 19 height 7
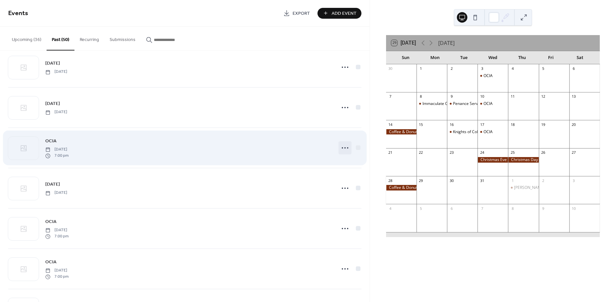
click at [345, 148] on icon at bounding box center [345, 148] width 10 height 10
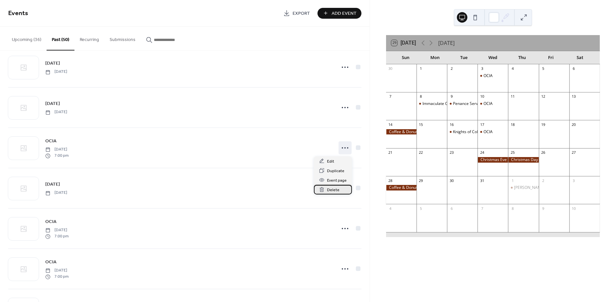
click at [336, 188] on span "Delete" at bounding box center [333, 190] width 12 height 7
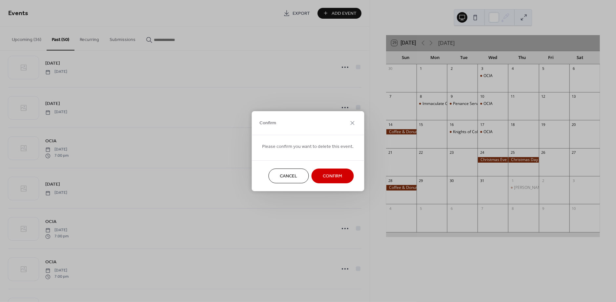
click at [335, 174] on span "Confirm" at bounding box center [332, 176] width 19 height 7
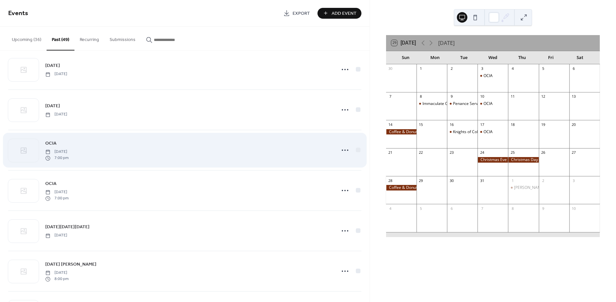
scroll to position [375, 0]
click at [343, 150] on icon at bounding box center [345, 149] width 10 height 10
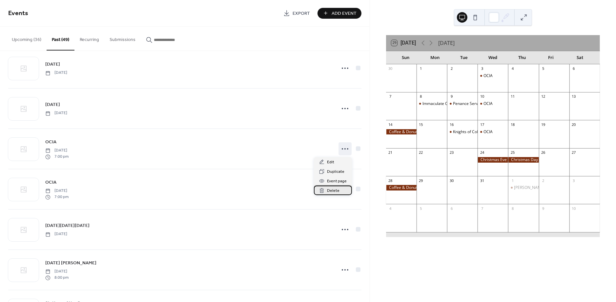
click at [332, 190] on span "Delete" at bounding box center [333, 191] width 12 height 7
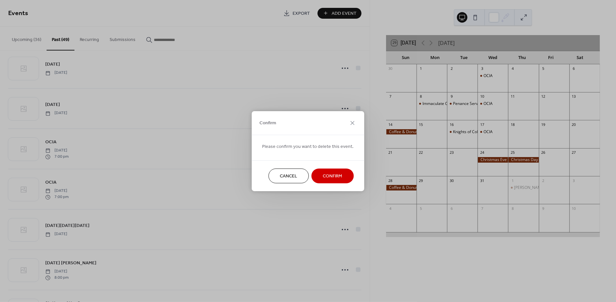
click at [329, 176] on span "Confirm" at bounding box center [332, 176] width 19 height 7
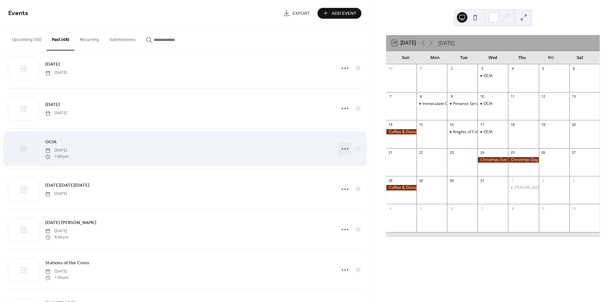
click at [343, 151] on icon at bounding box center [345, 149] width 10 height 10
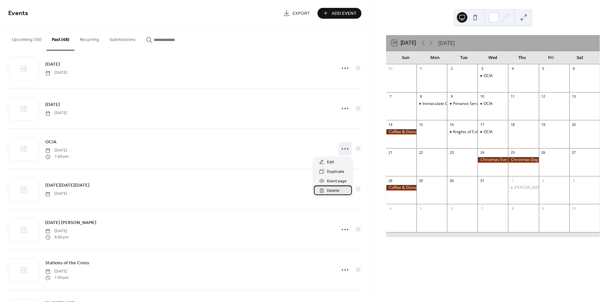
click at [333, 189] on span "Delete" at bounding box center [333, 191] width 12 height 7
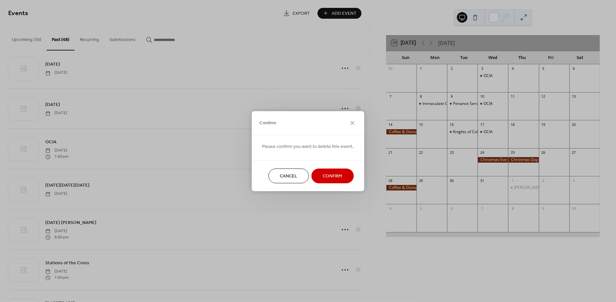
click at [332, 175] on span "Confirm" at bounding box center [332, 176] width 19 height 7
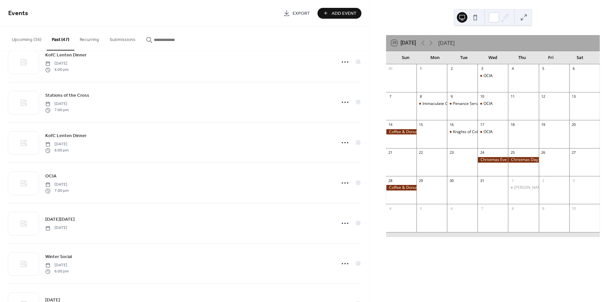
scroll to position [988, 0]
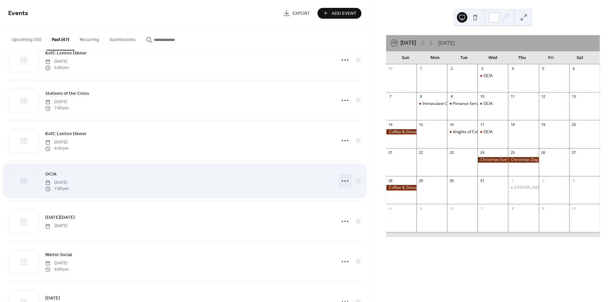
click at [342, 181] on icon at bounding box center [345, 181] width 10 height 10
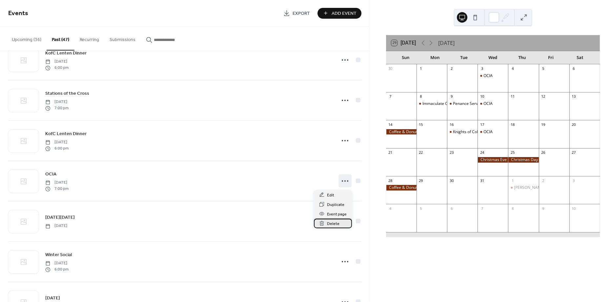
click at [330, 223] on span "Delete" at bounding box center [333, 223] width 12 height 7
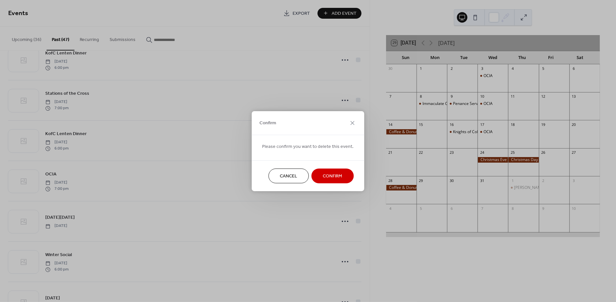
click at [329, 177] on span "Confirm" at bounding box center [332, 176] width 19 height 7
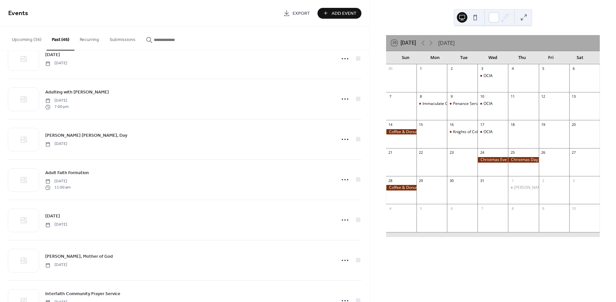
scroll to position [1198, 0]
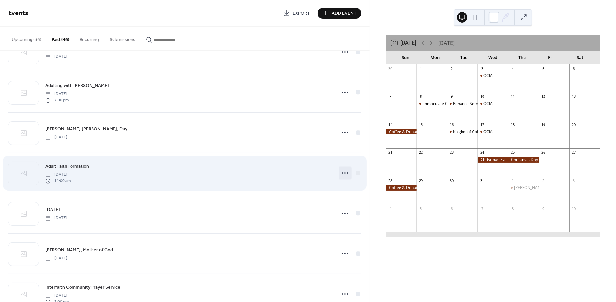
click at [343, 174] on icon at bounding box center [345, 173] width 10 height 10
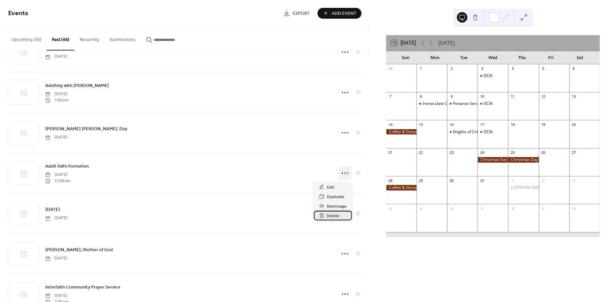
click at [333, 213] on span "Delete" at bounding box center [333, 215] width 12 height 7
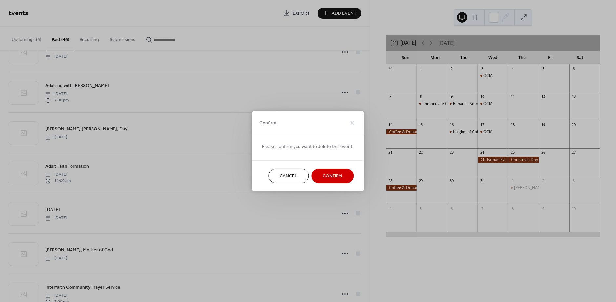
click at [331, 176] on span "Confirm" at bounding box center [332, 176] width 19 height 7
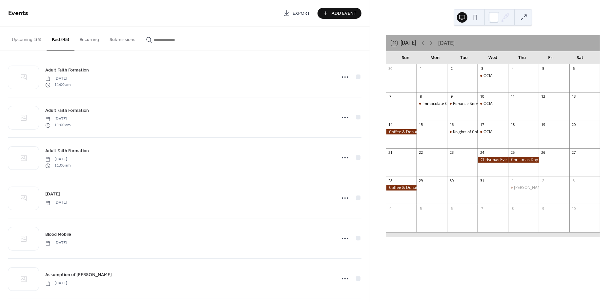
scroll to position [0, 0]
